Goal: Find specific page/section: Find specific page/section

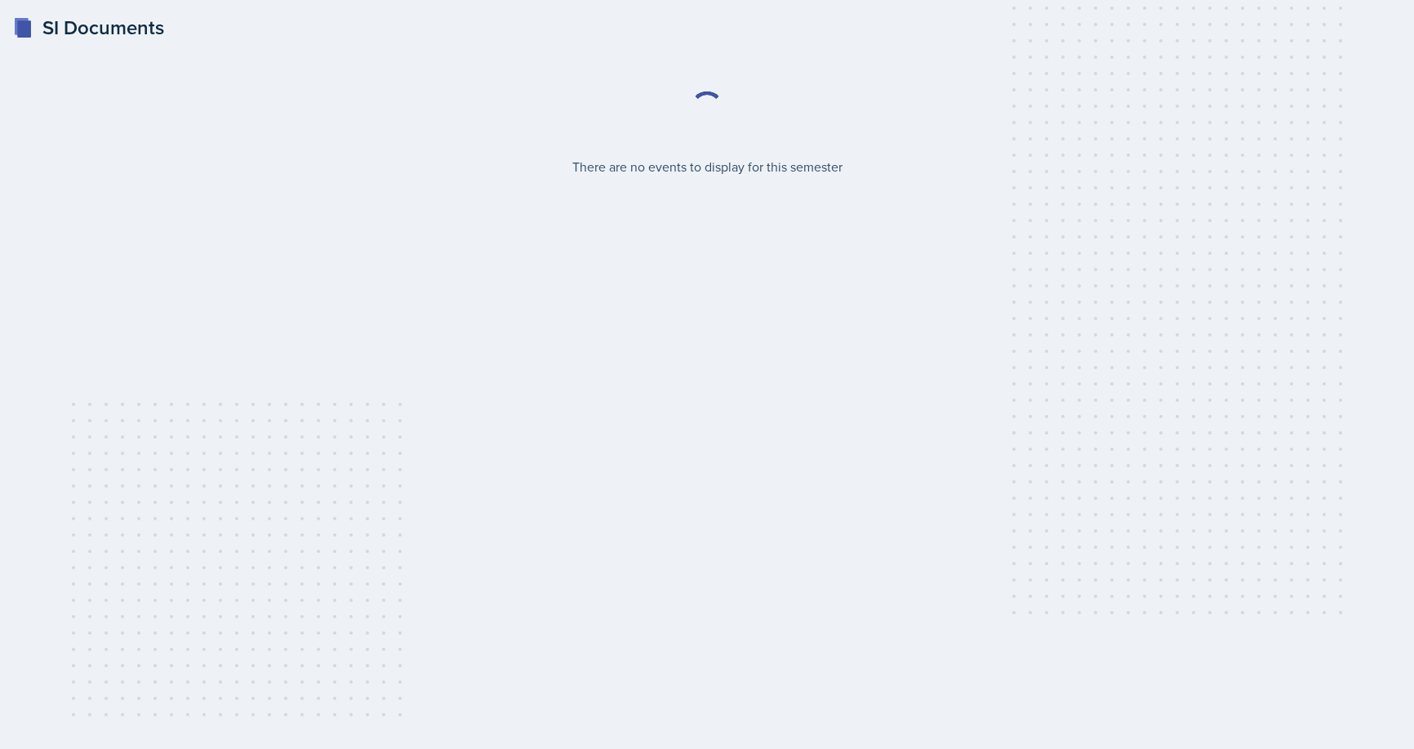
select select "2bed604d-1099-4043-b1bc-2365e8740244"
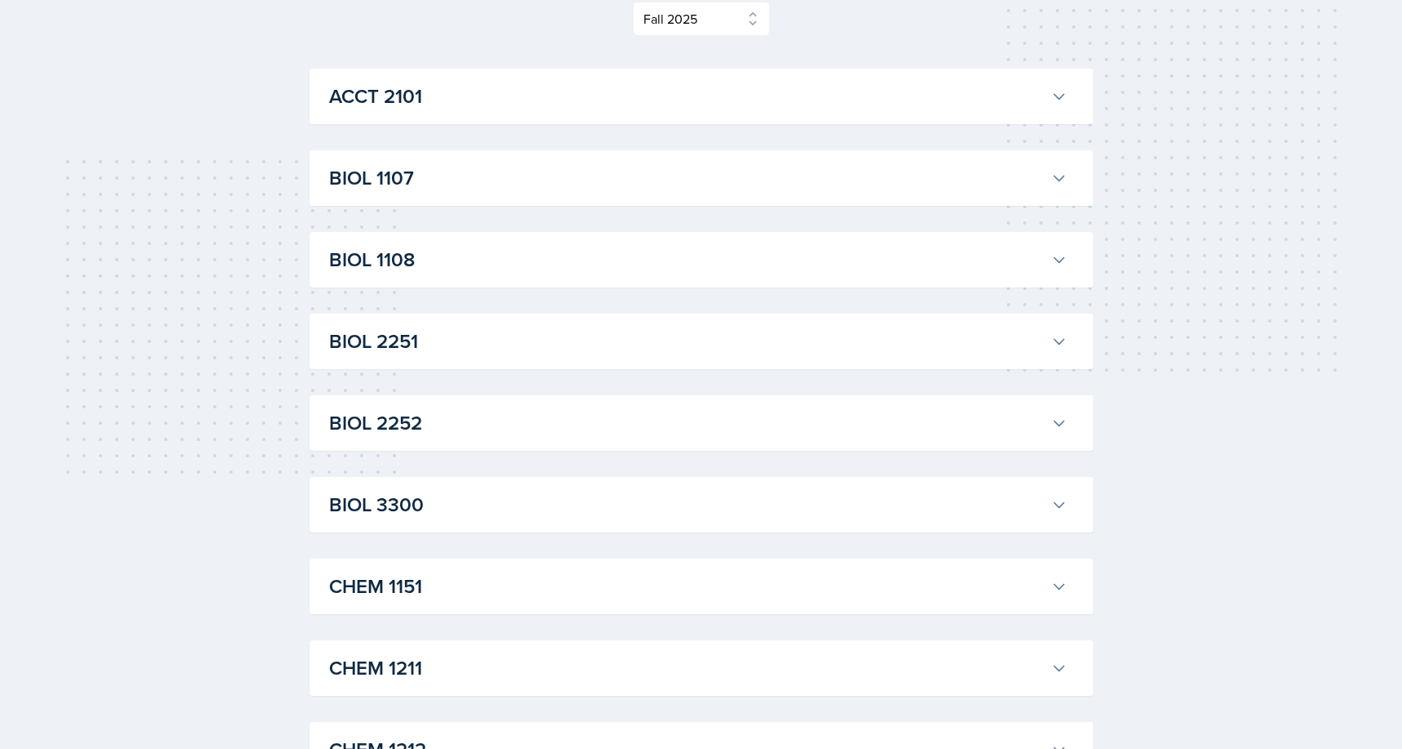
scroll to position [245, 0]
click at [373, 173] on h3 "BIOL 1107" at bounding box center [686, 175] width 715 height 29
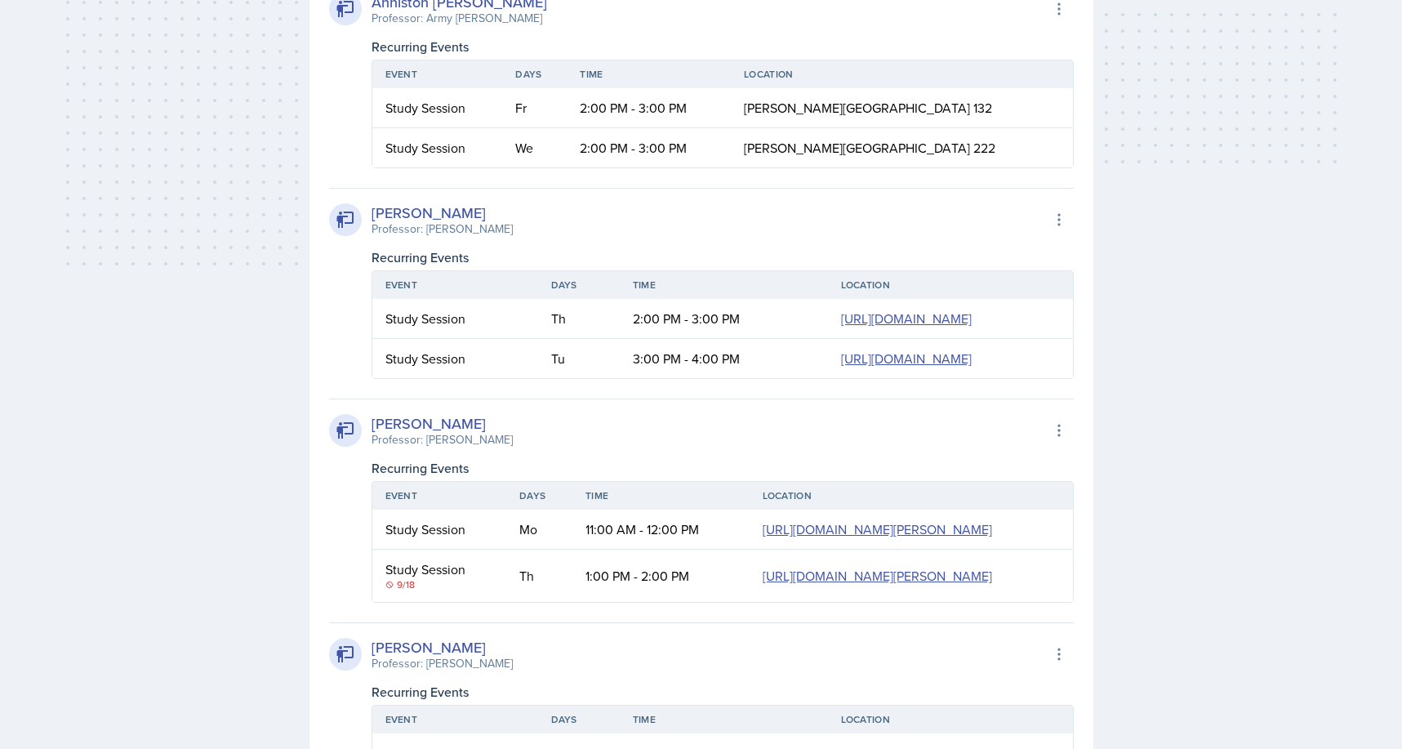
scroll to position [490, 0]
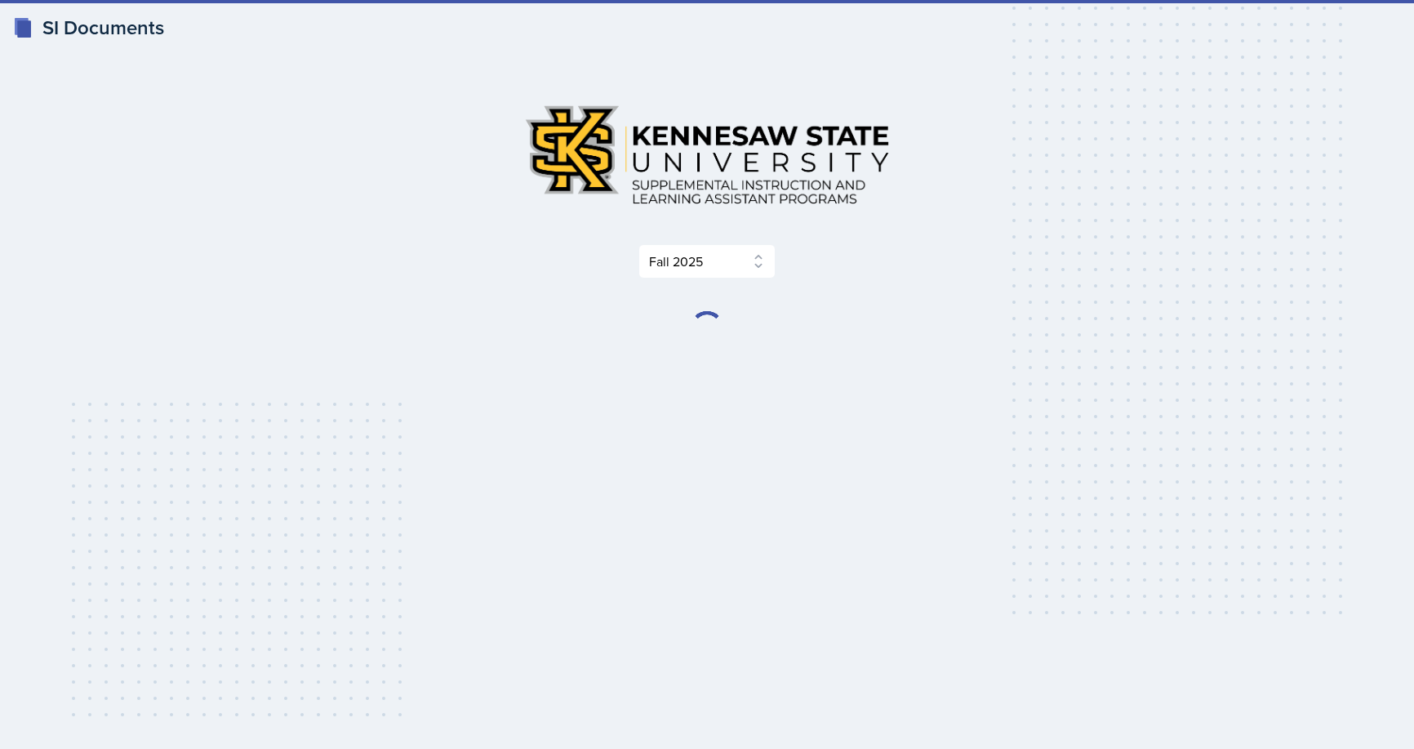
select select "2bed604d-1099-4043-b1bc-2365e8740244"
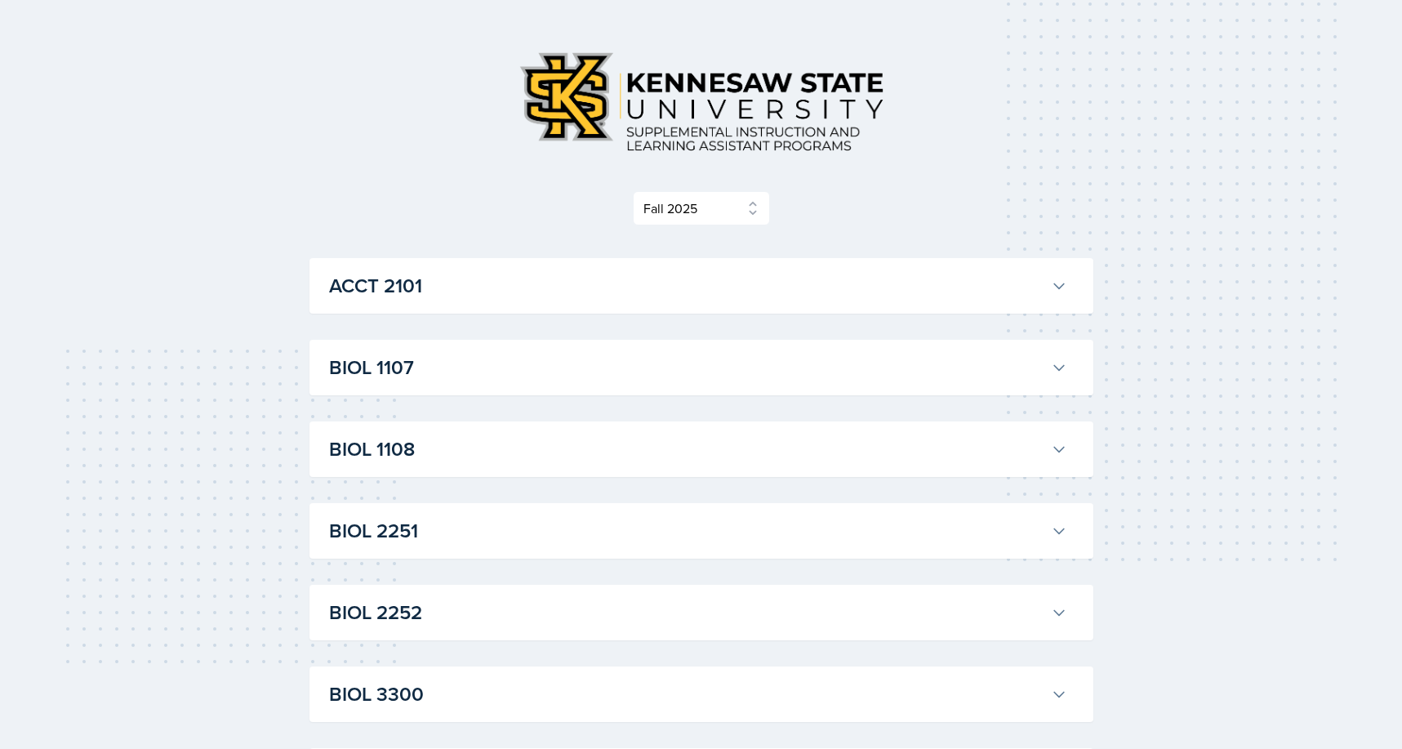
scroll to position [82, 0]
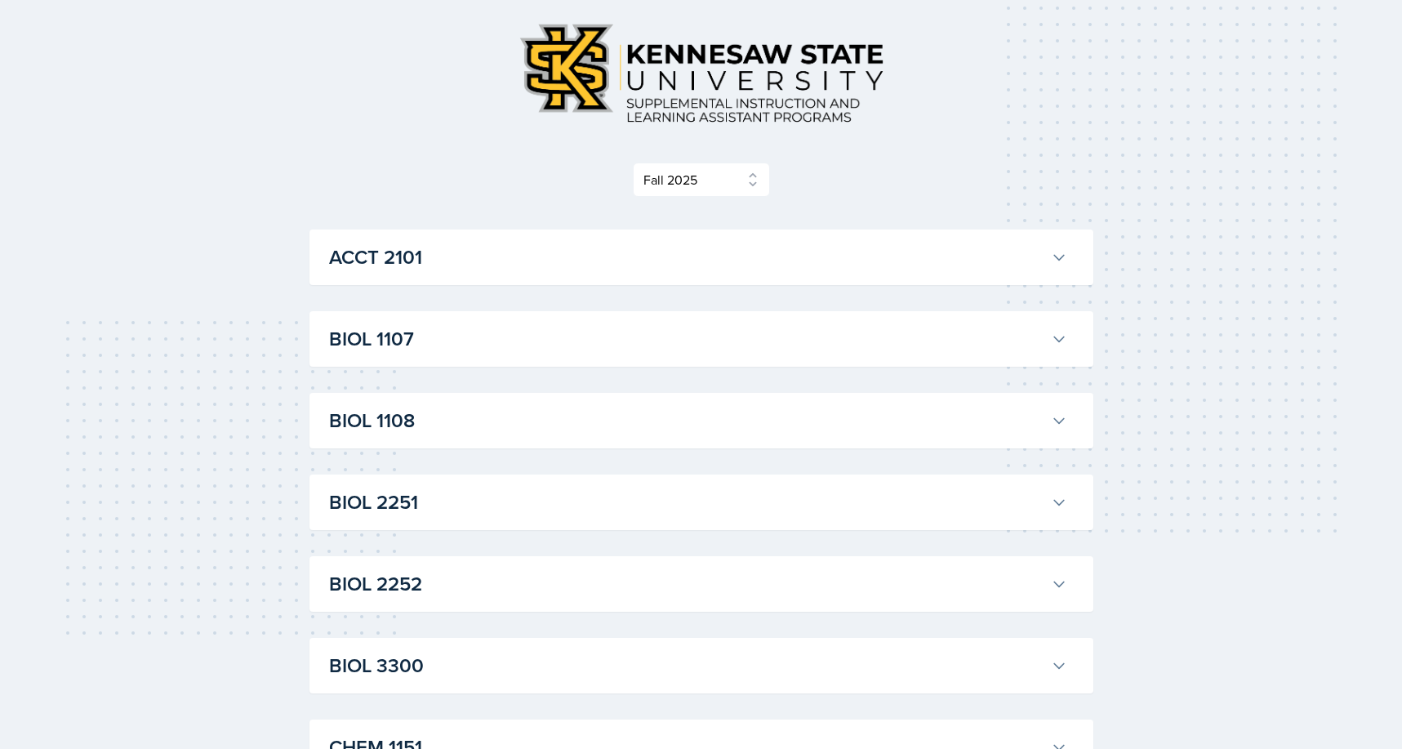
click at [460, 338] on h3 "BIOL 1107" at bounding box center [686, 338] width 715 height 29
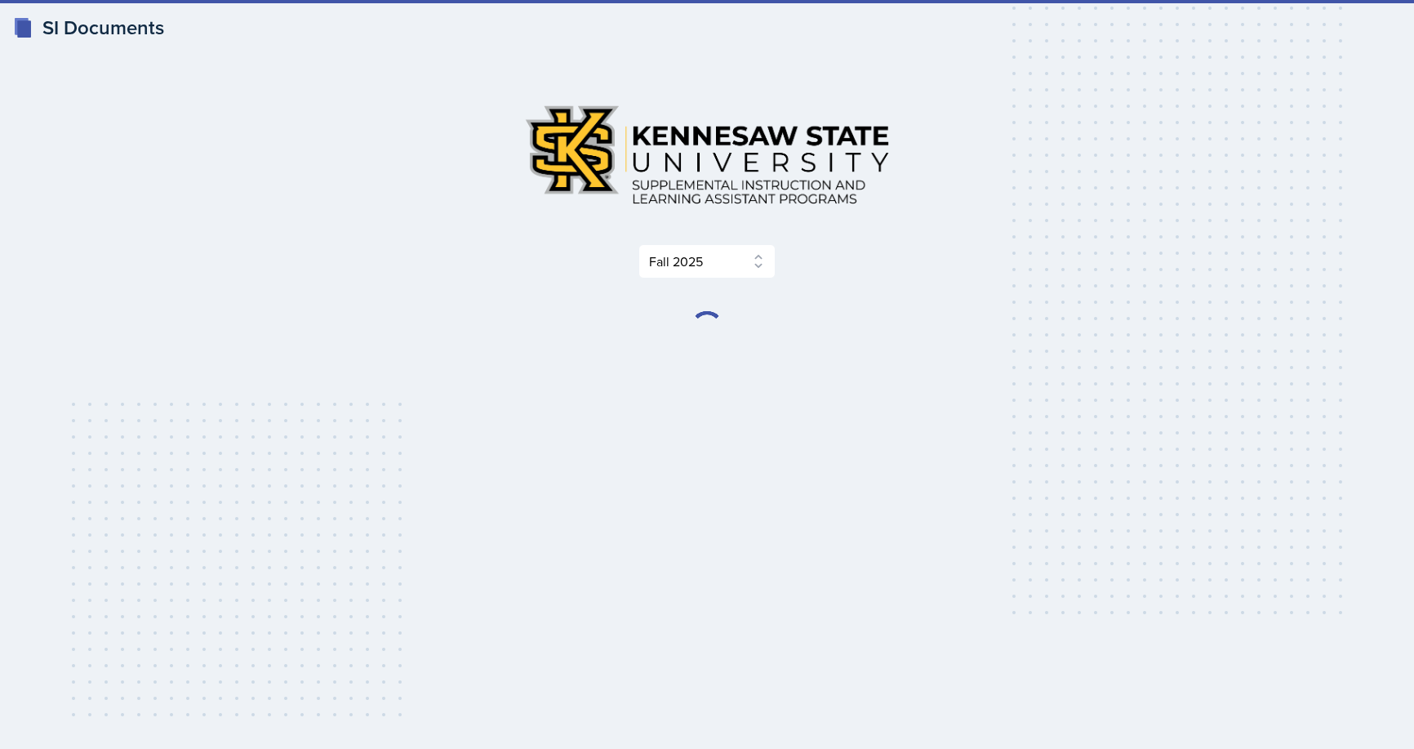
select select "2bed604d-1099-4043-b1bc-2365e8740244"
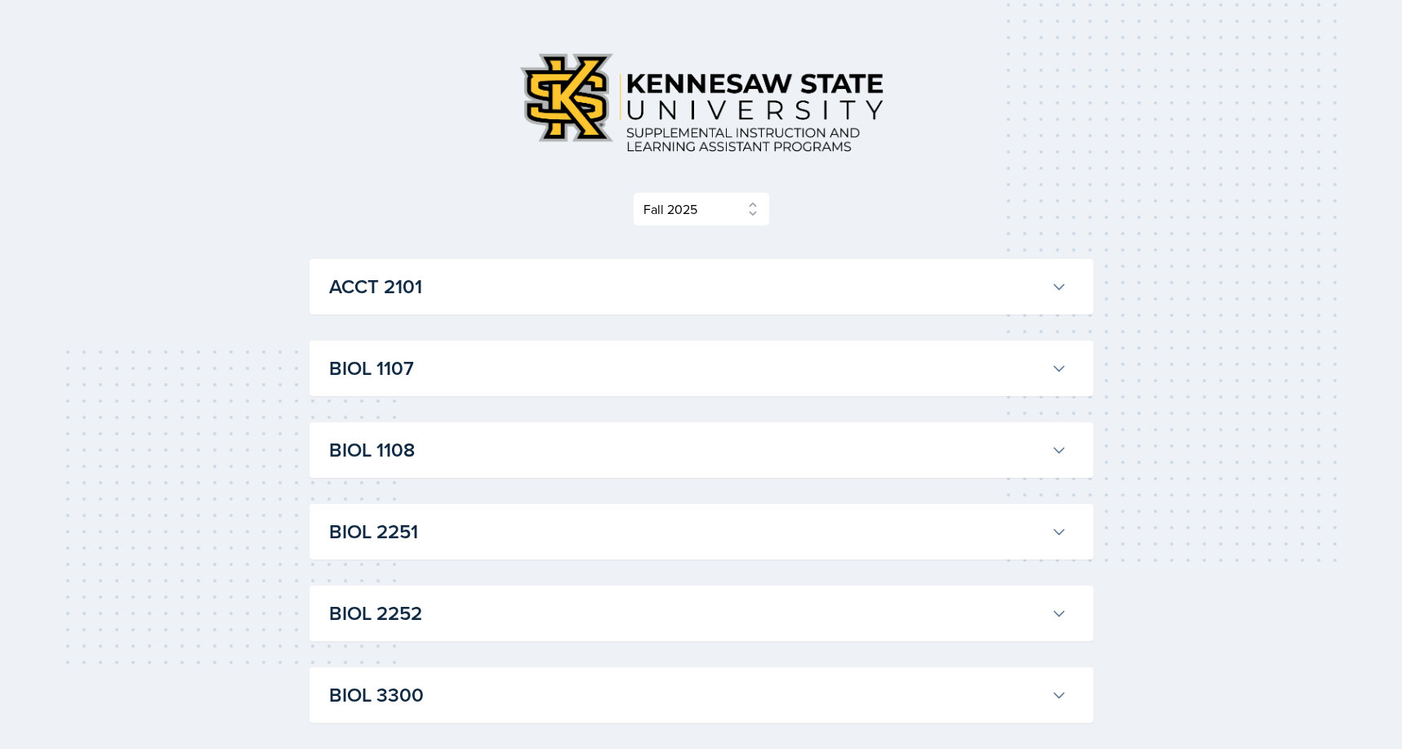
scroll to position [163, 0]
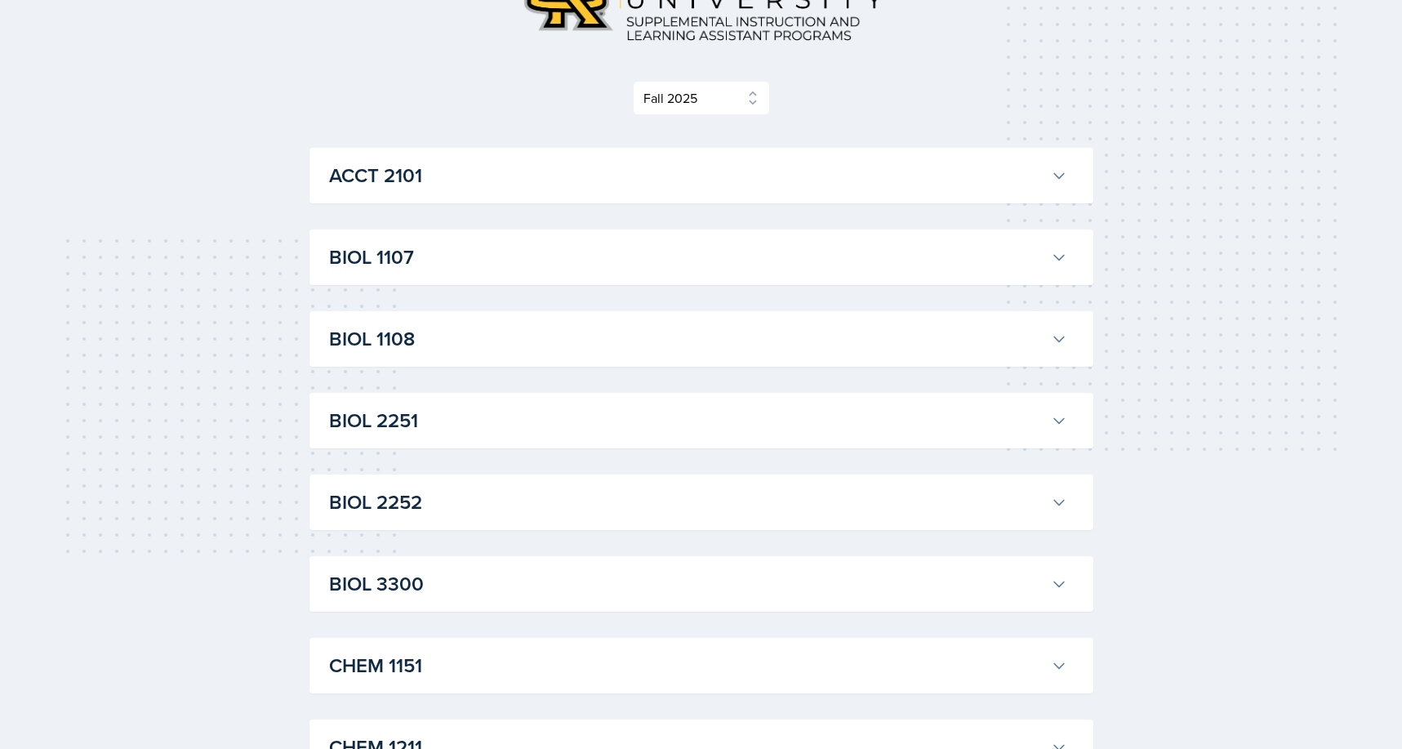
click at [395, 269] on h3 "BIOL 1107" at bounding box center [686, 256] width 715 height 29
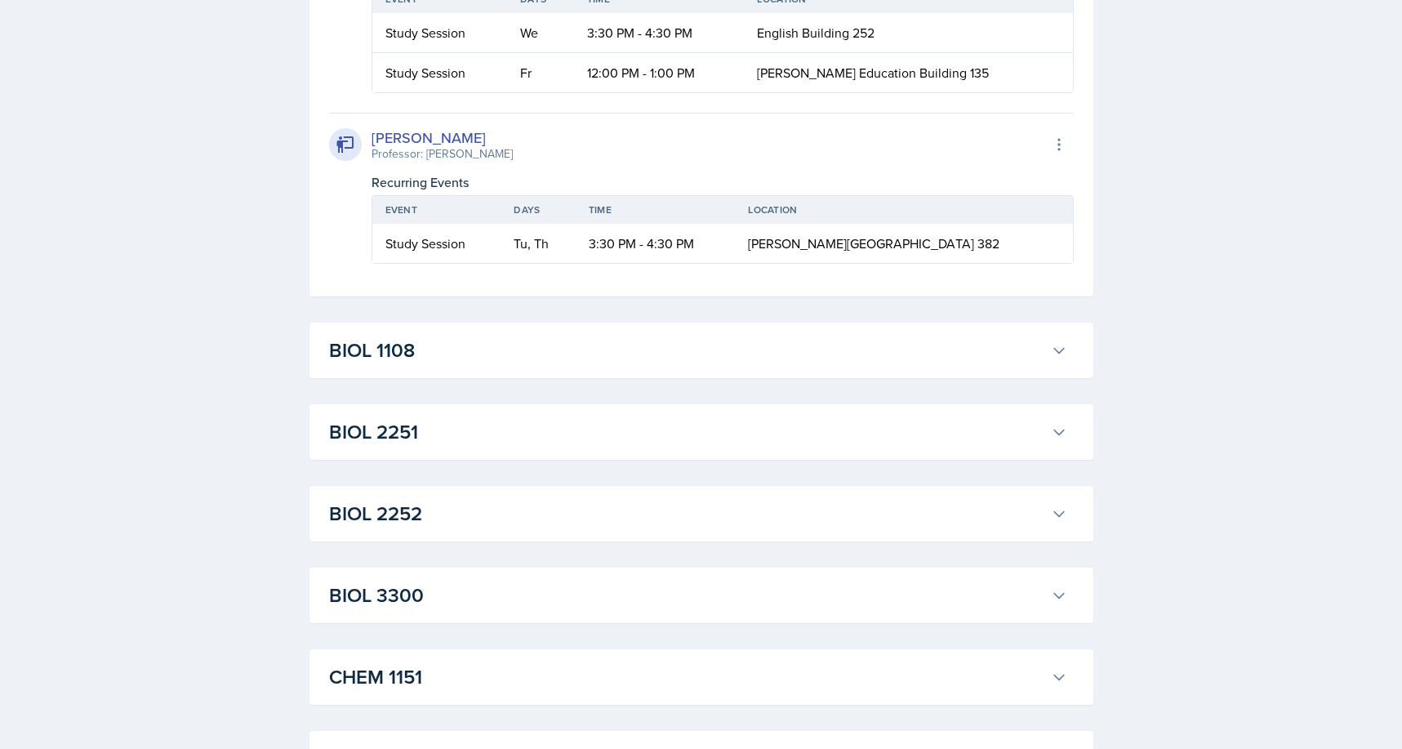
scroll to position [1551, 0]
